Goal: Task Accomplishment & Management: Manage account settings

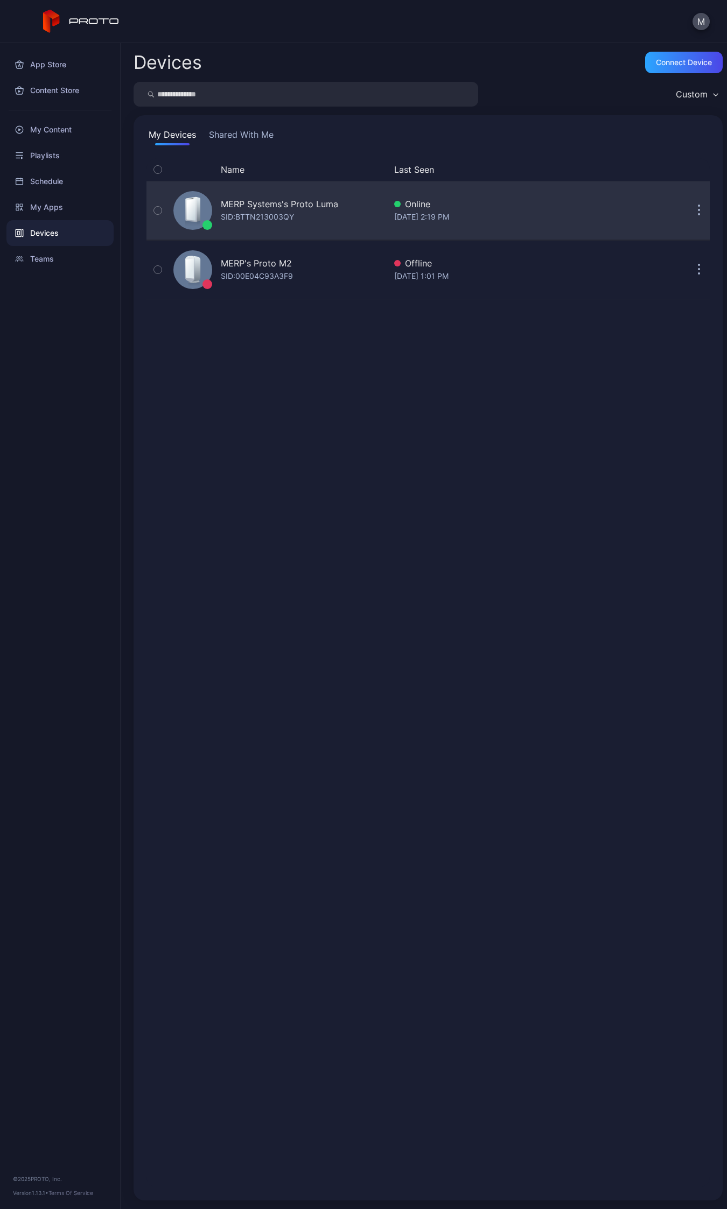
click at [644, 198] on div "MERP Systems's Proto [PERSON_NAME]: BTTN213003QY Online [DATE] 2:19 PM" at bounding box center [427, 211] width 563 height 54
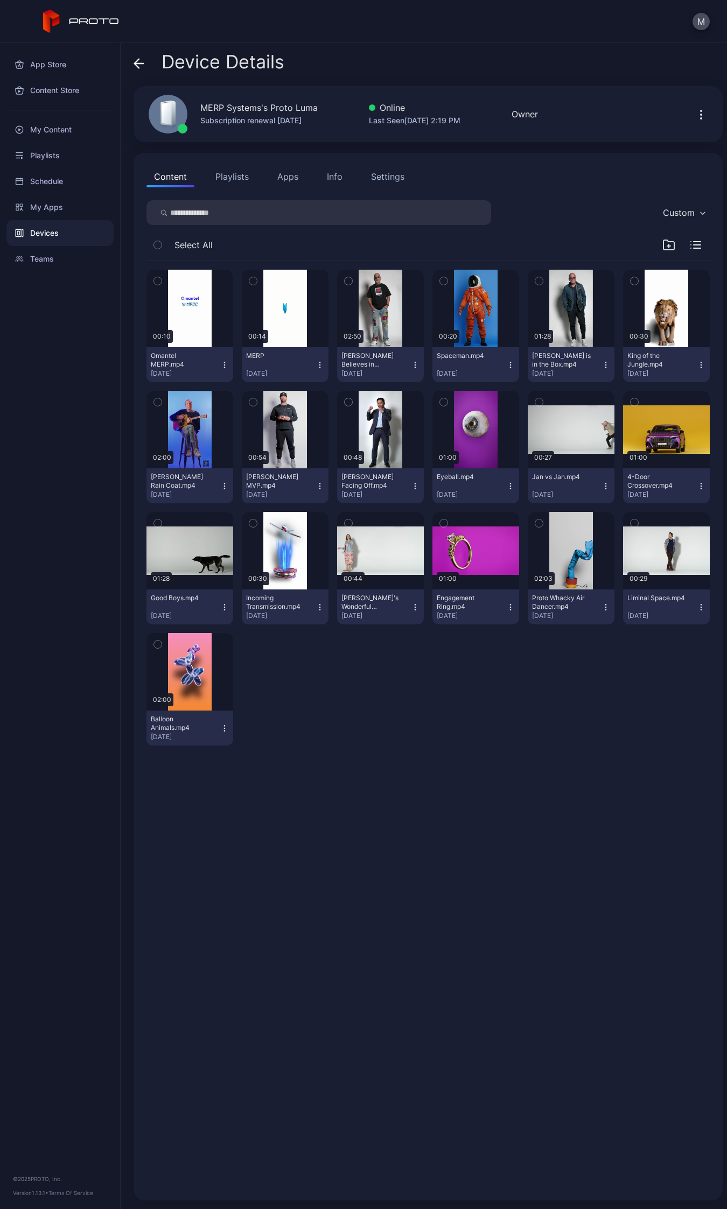
click at [694, 117] on icon "button" at bounding box center [700, 114] width 13 height 13
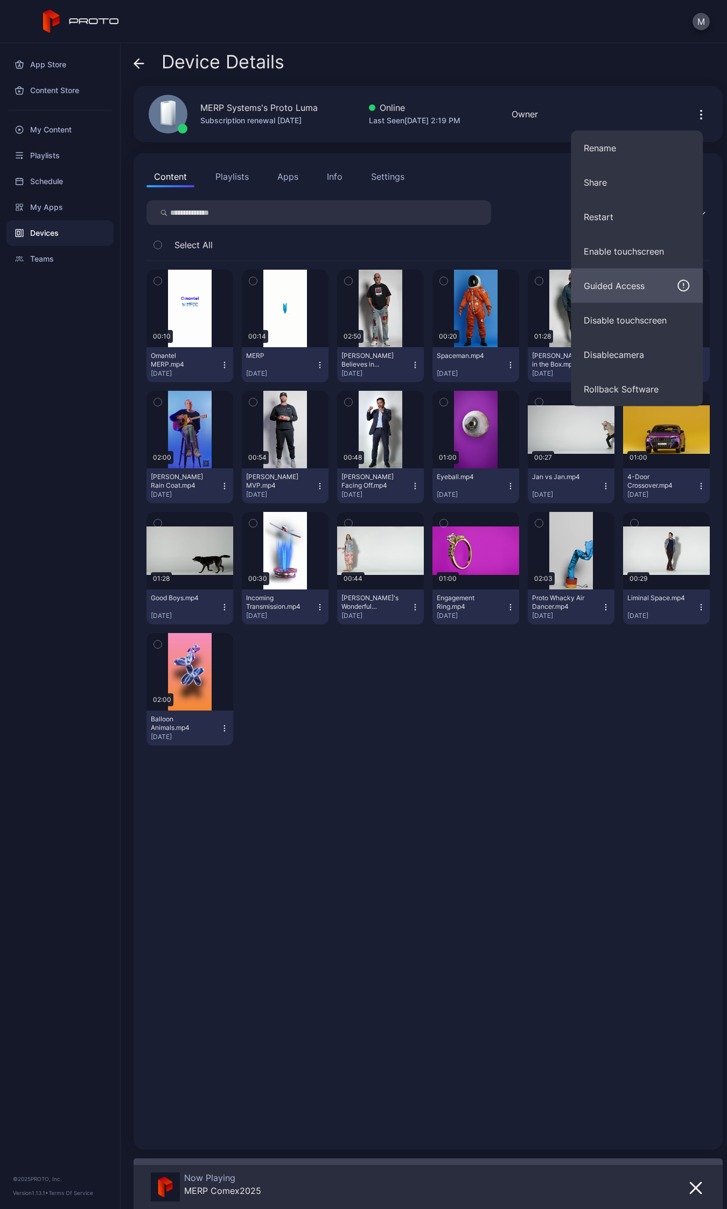
click at [632, 291] on div "Guided Access" at bounding box center [613, 285] width 61 height 13
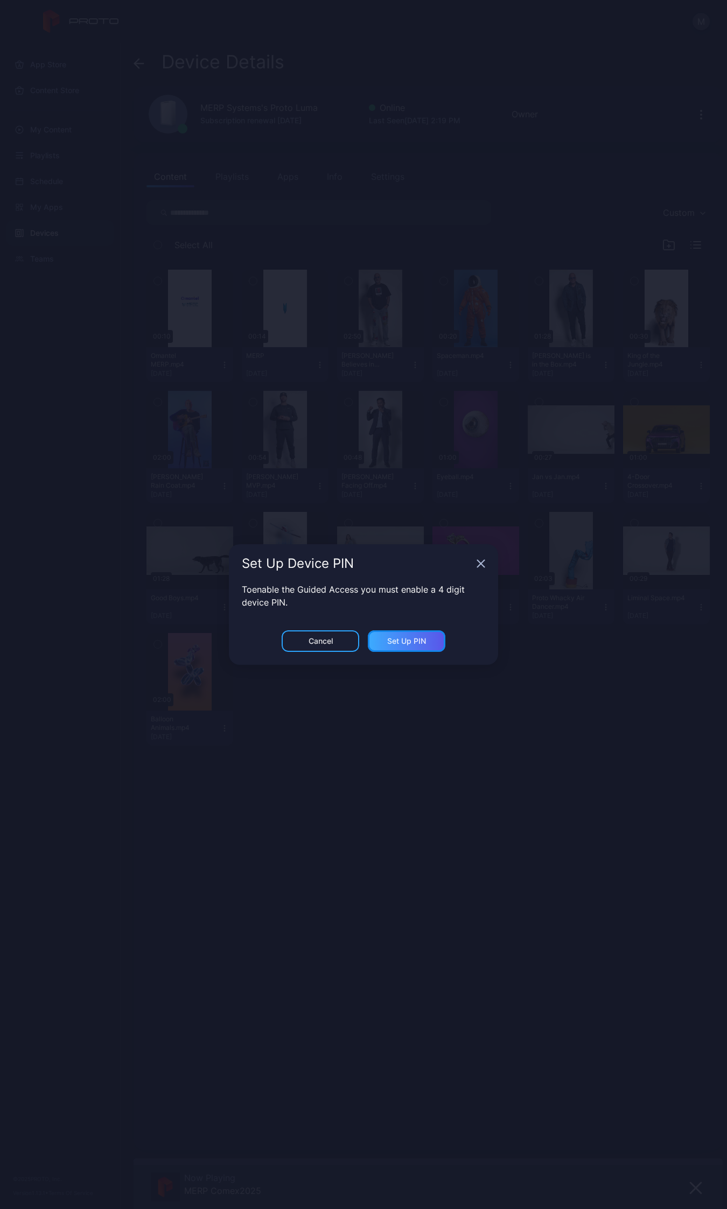
click at [422, 639] on div "Set Up PIN" at bounding box center [406, 641] width 39 height 9
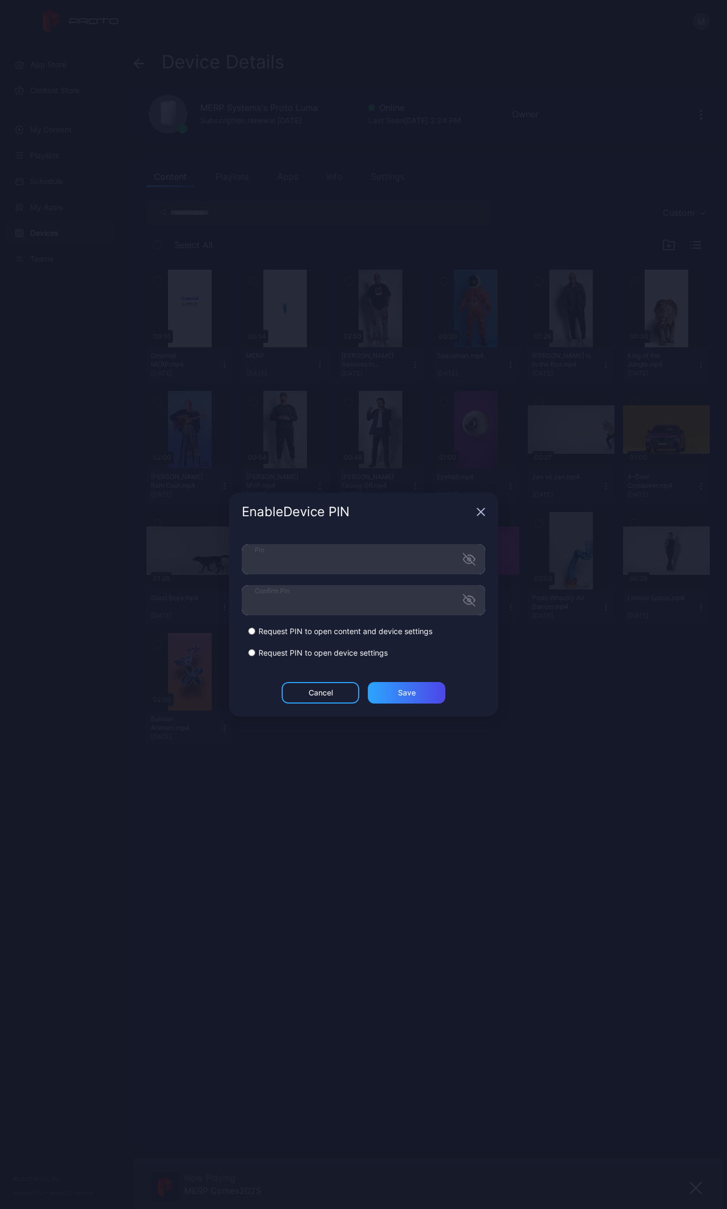
click at [248, 689] on div "Cancel Save" at bounding box center [363, 699] width 269 height 34
click at [405, 694] on div "Save" at bounding box center [407, 692] width 18 height 9
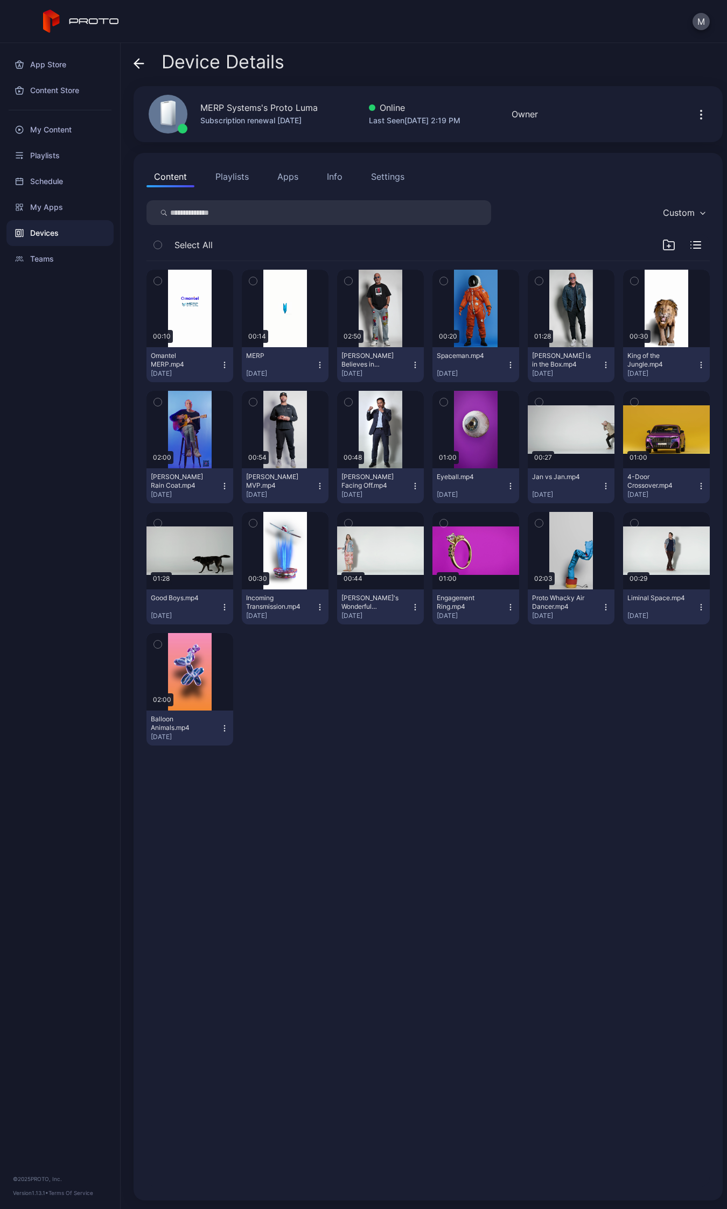
click at [505, 39] on div "M" at bounding box center [363, 21] width 727 height 43
click at [295, 183] on button "Apps" at bounding box center [288, 177] width 36 height 22
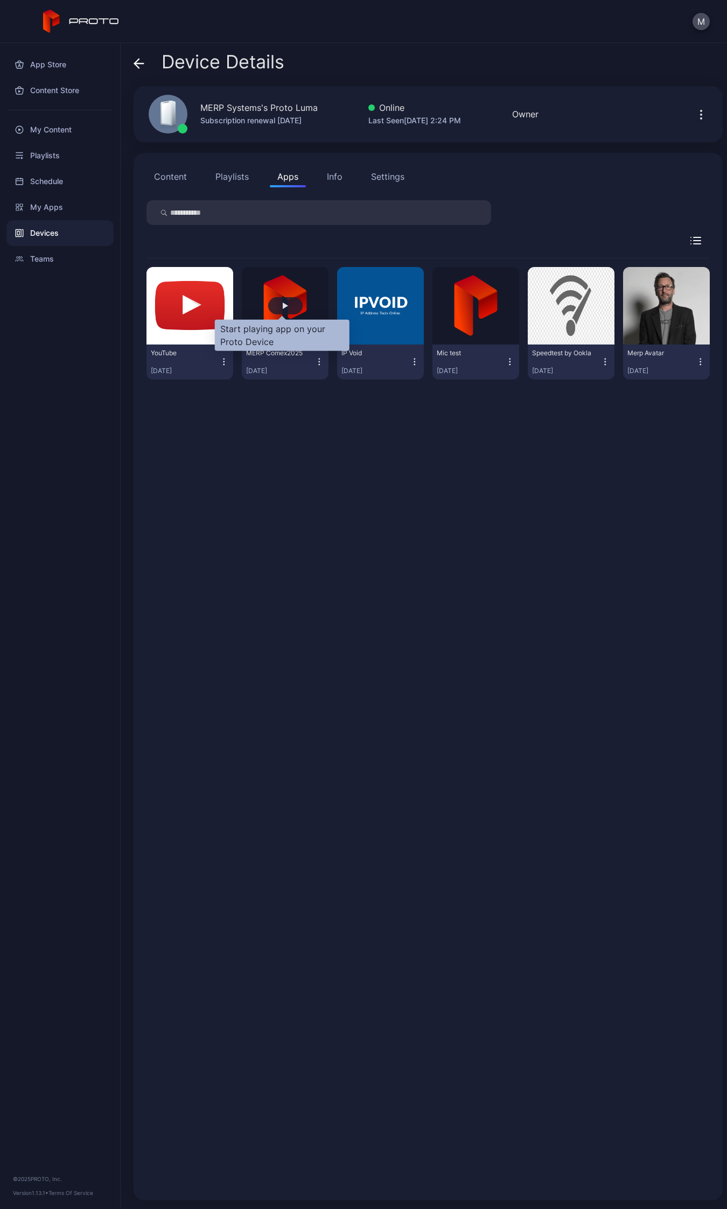
click at [288, 302] on div "button" at bounding box center [285, 305] width 34 height 17
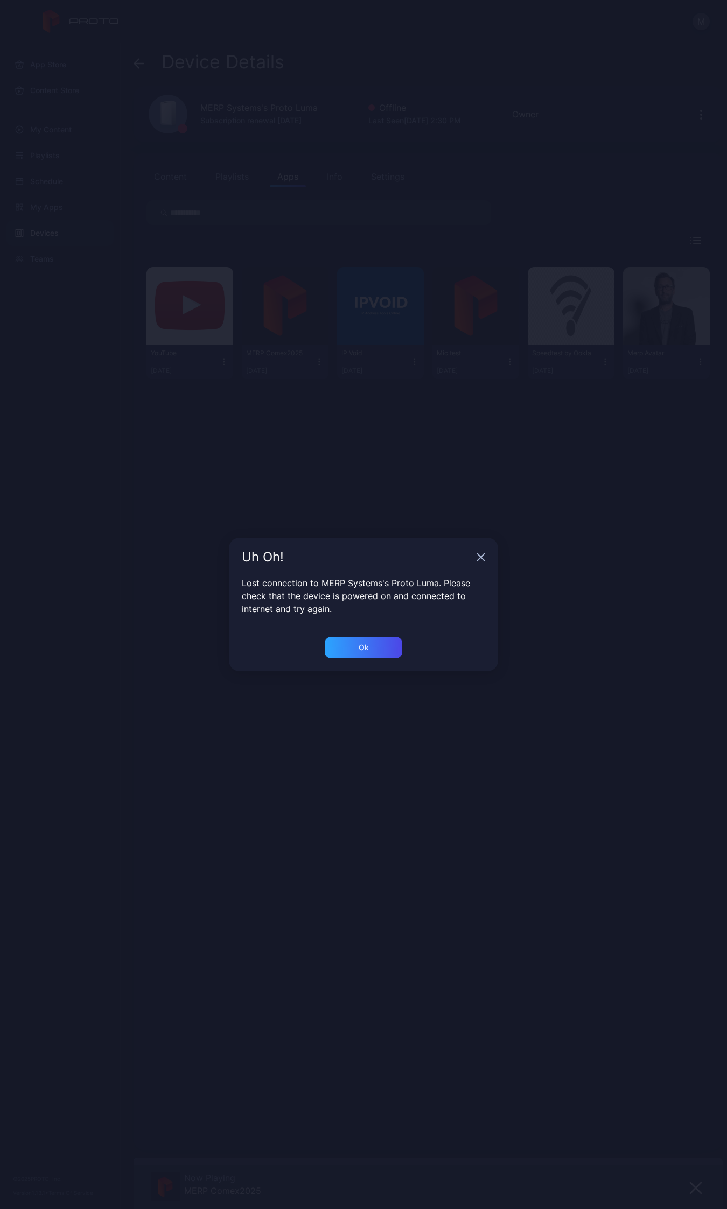
click at [478, 553] on icon "button" at bounding box center [480, 557] width 9 height 9
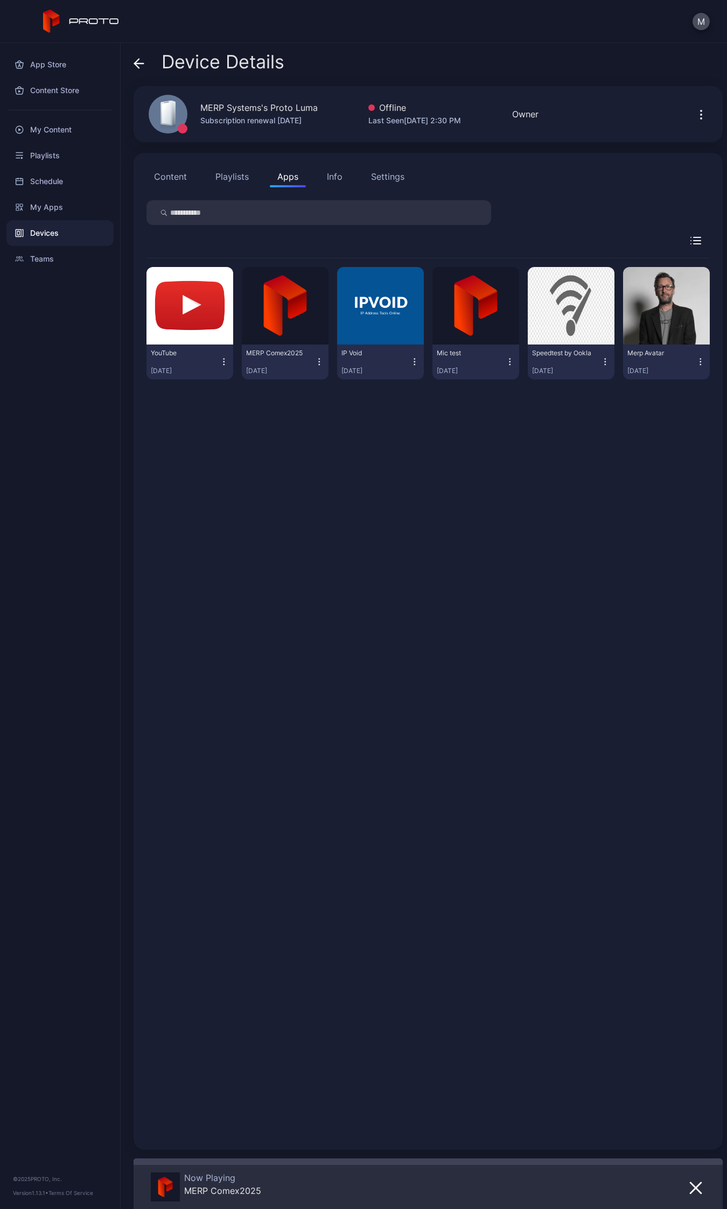
click at [480, 685] on div "YouTube [DATE] MERP Comex[DATE], 2025 IP Void [DATE] Mic test [DATE] Speedtest …" at bounding box center [427, 697] width 563 height 878
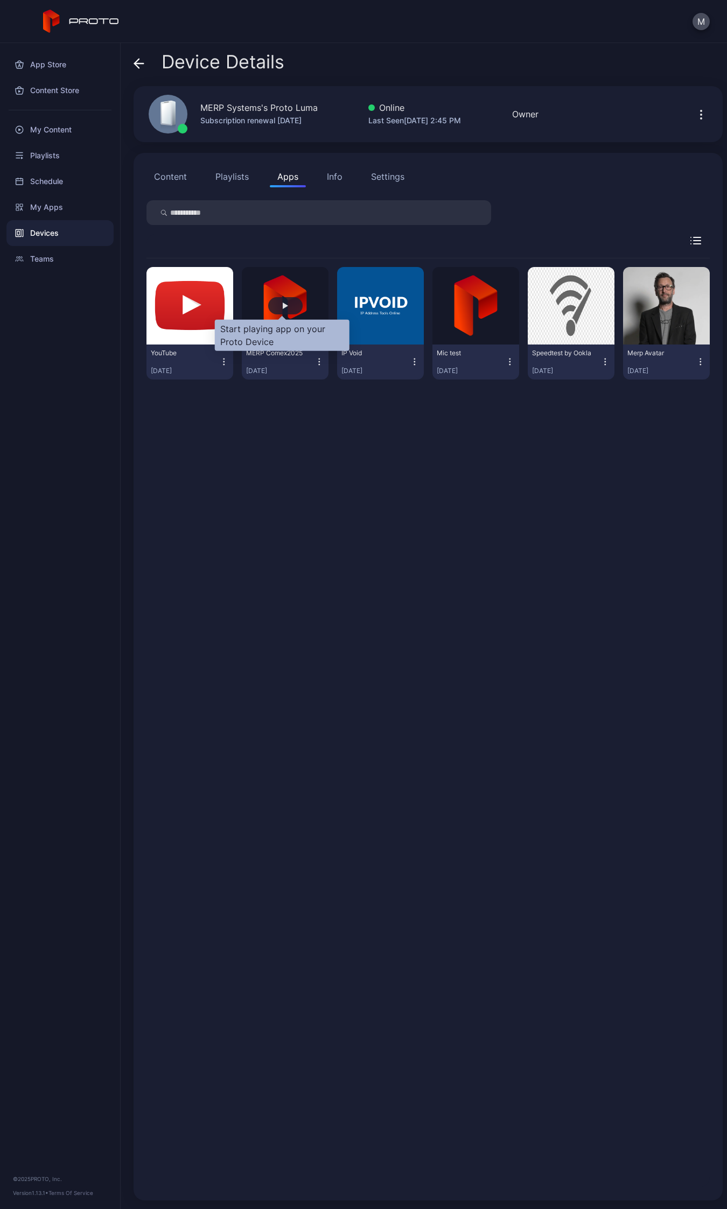
click at [276, 308] on div "button" at bounding box center [285, 305] width 34 height 17
